Goal: Browse casually: Explore the website without a specific task or goal

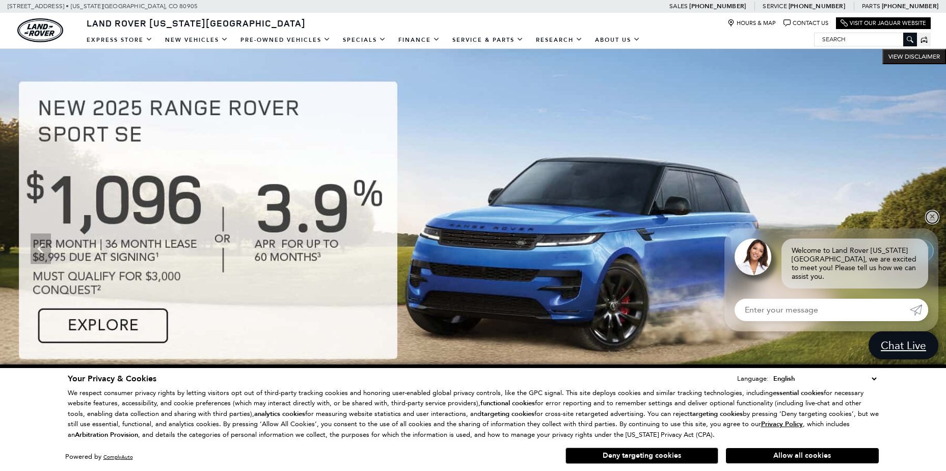
click at [931, 223] on link "✕" at bounding box center [932, 217] width 12 height 12
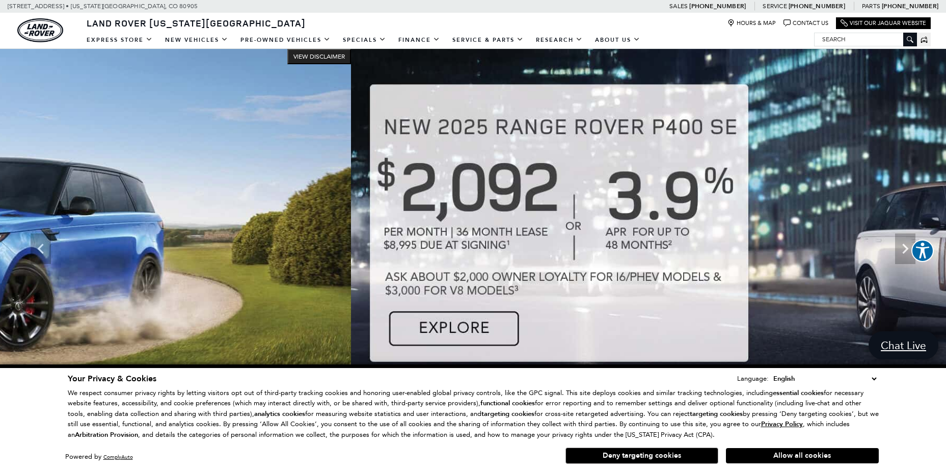
click at [684, 258] on img at bounding box center [824, 248] width 946 height 399
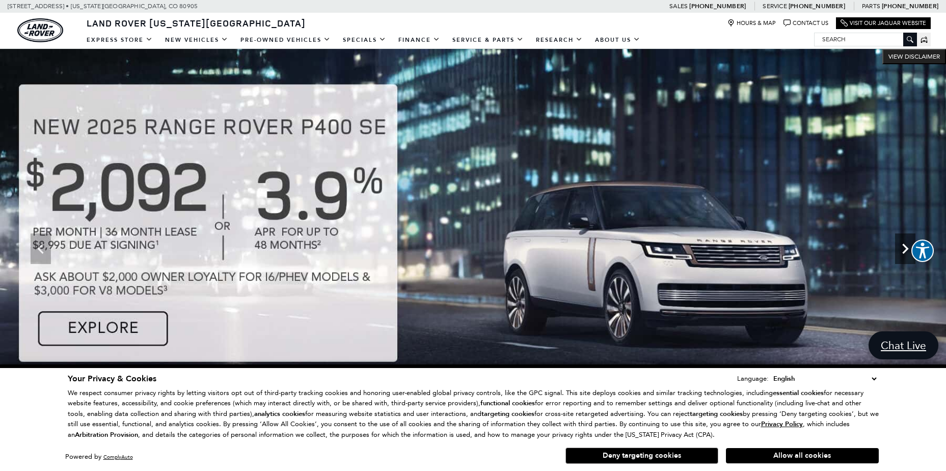
click at [909, 248] on icon "Next" at bounding box center [905, 248] width 20 height 20
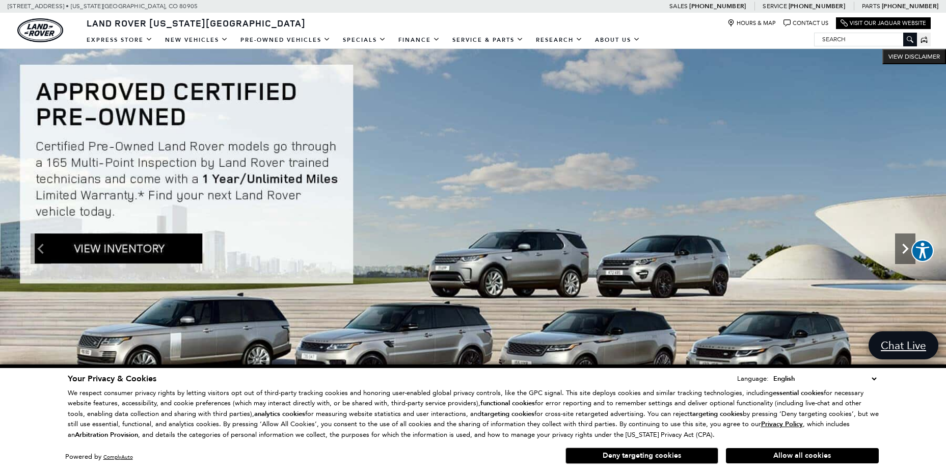
click at [903, 250] on icon "Next" at bounding box center [905, 248] width 20 height 20
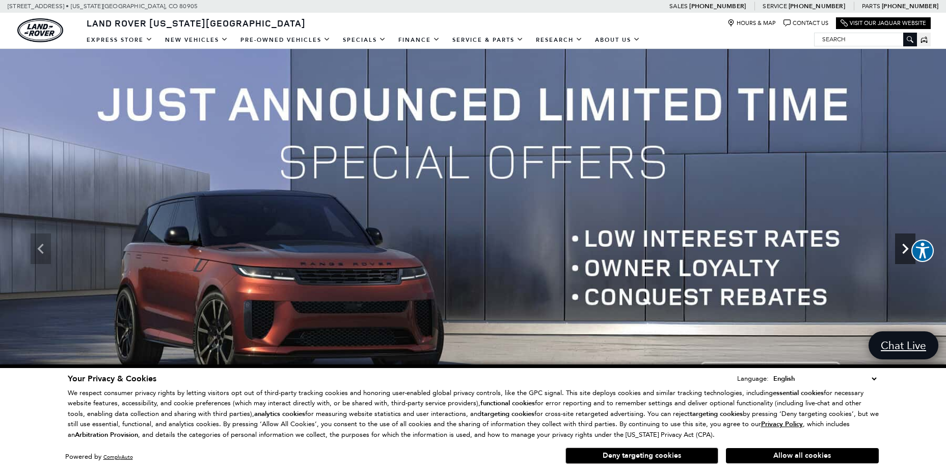
click at [903, 250] on icon "Next" at bounding box center [905, 248] width 20 height 20
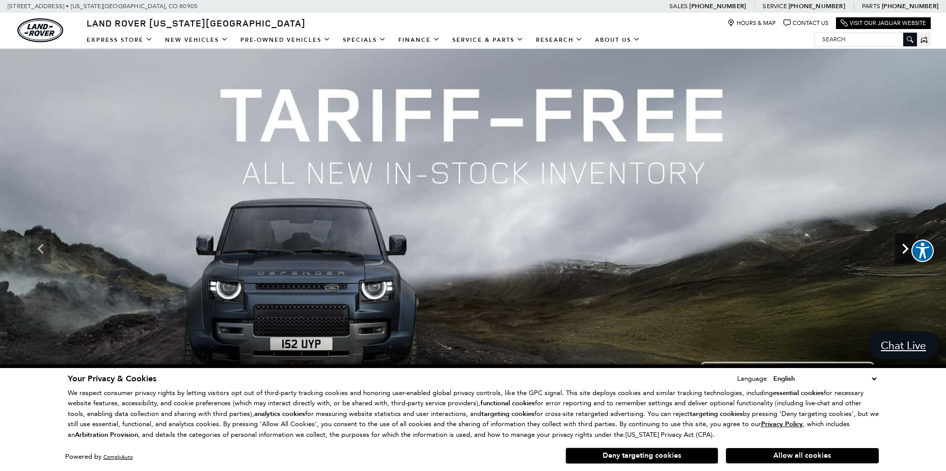
click at [903, 250] on icon "Next" at bounding box center [905, 248] width 20 height 20
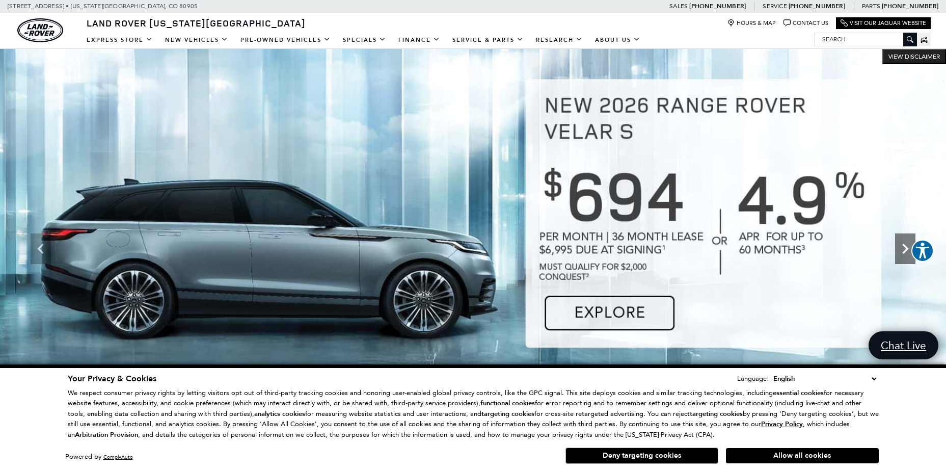
click at [905, 258] on icon "Next" at bounding box center [905, 248] width 20 height 20
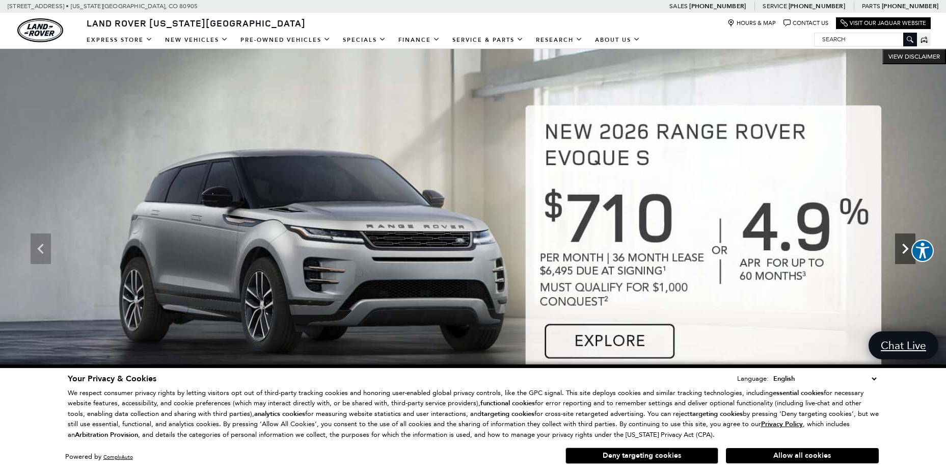
click at [905, 258] on icon "Next" at bounding box center [905, 248] width 20 height 20
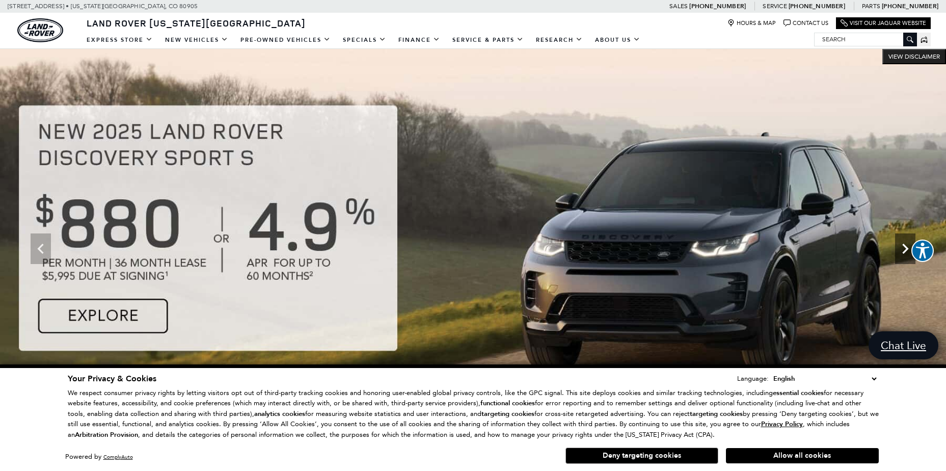
click at [905, 258] on icon "Next" at bounding box center [905, 248] width 20 height 20
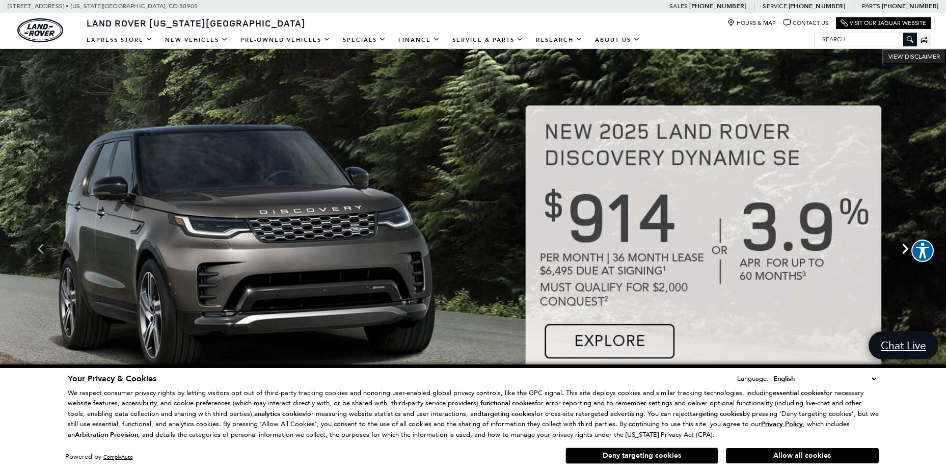
click at [905, 258] on icon "Next" at bounding box center [905, 248] width 20 height 20
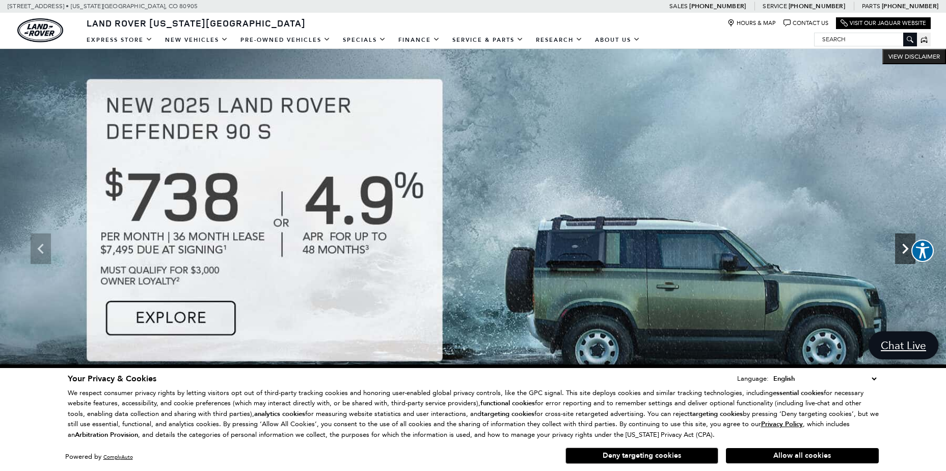
click at [904, 258] on icon "Next" at bounding box center [905, 248] width 20 height 20
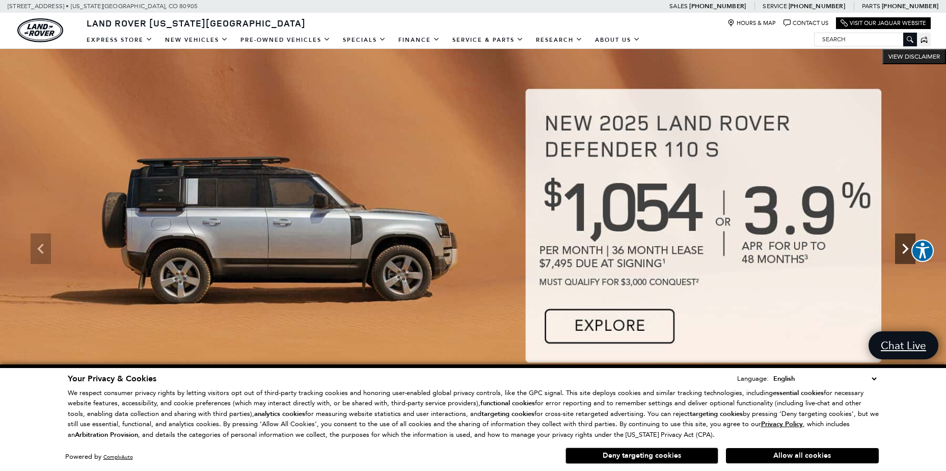
click at [904, 258] on icon "Next" at bounding box center [905, 248] width 20 height 20
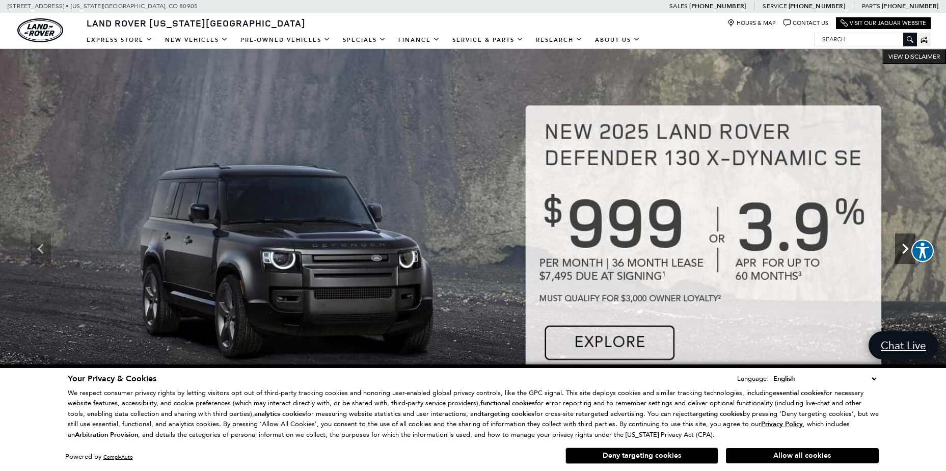
click at [904, 258] on icon "Next" at bounding box center [905, 248] width 20 height 20
